Goal: Task Accomplishment & Management: Manage account settings

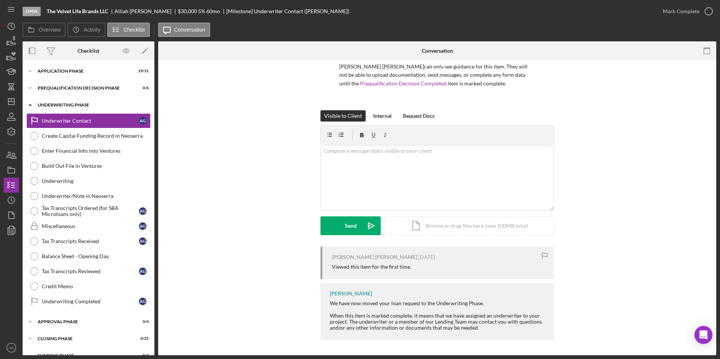
click at [27, 106] on icon "Icon/Expander" at bounding box center [30, 105] width 15 height 15
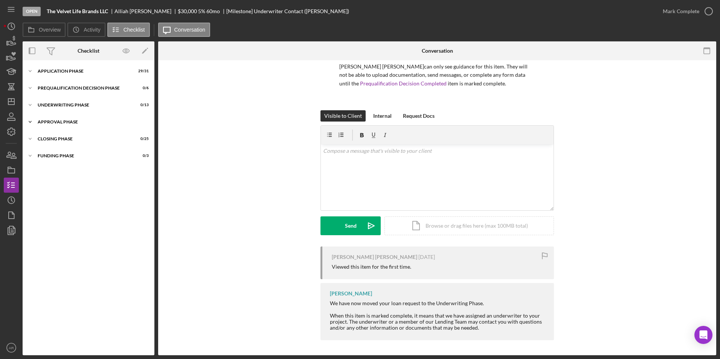
click at [56, 119] on div "Icon/Expander Approval Phase 0 / 4" at bounding box center [89, 121] width 132 height 15
click at [27, 116] on icon "Icon/Expander" at bounding box center [30, 121] width 15 height 15
click at [30, 121] on icon "Icon/Expander" at bounding box center [30, 121] width 15 height 15
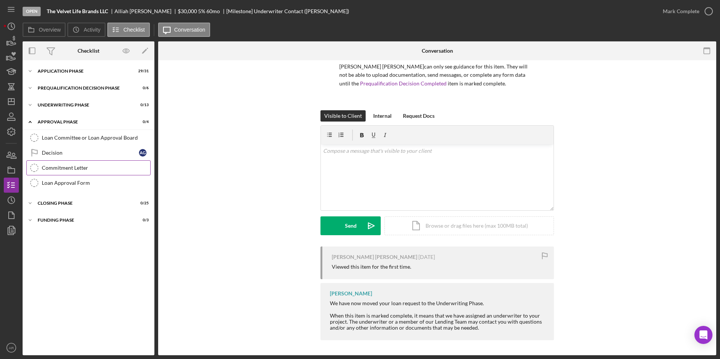
click at [57, 167] on div "Commitment Letter" at bounding box center [96, 168] width 108 height 6
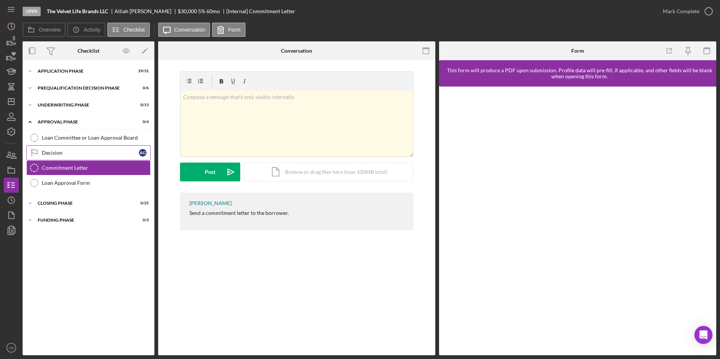
click at [53, 148] on link "Decision Decision A G" at bounding box center [88, 152] width 124 height 15
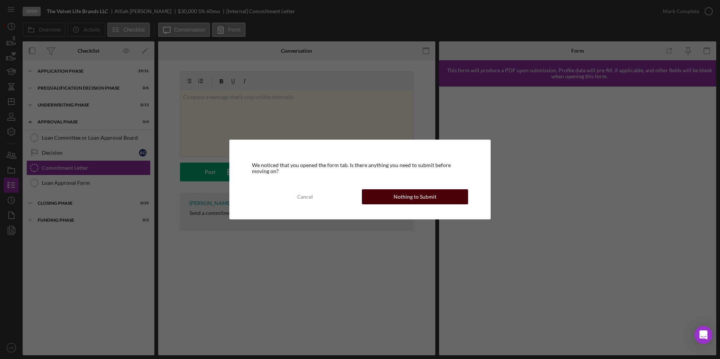
click at [391, 199] on button "Nothing to Submit" at bounding box center [415, 196] width 106 height 15
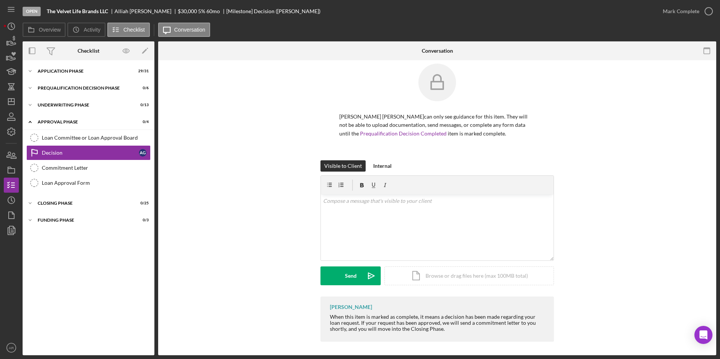
scroll to position [9, 0]
